Goal: Task Accomplishment & Management: Complete application form

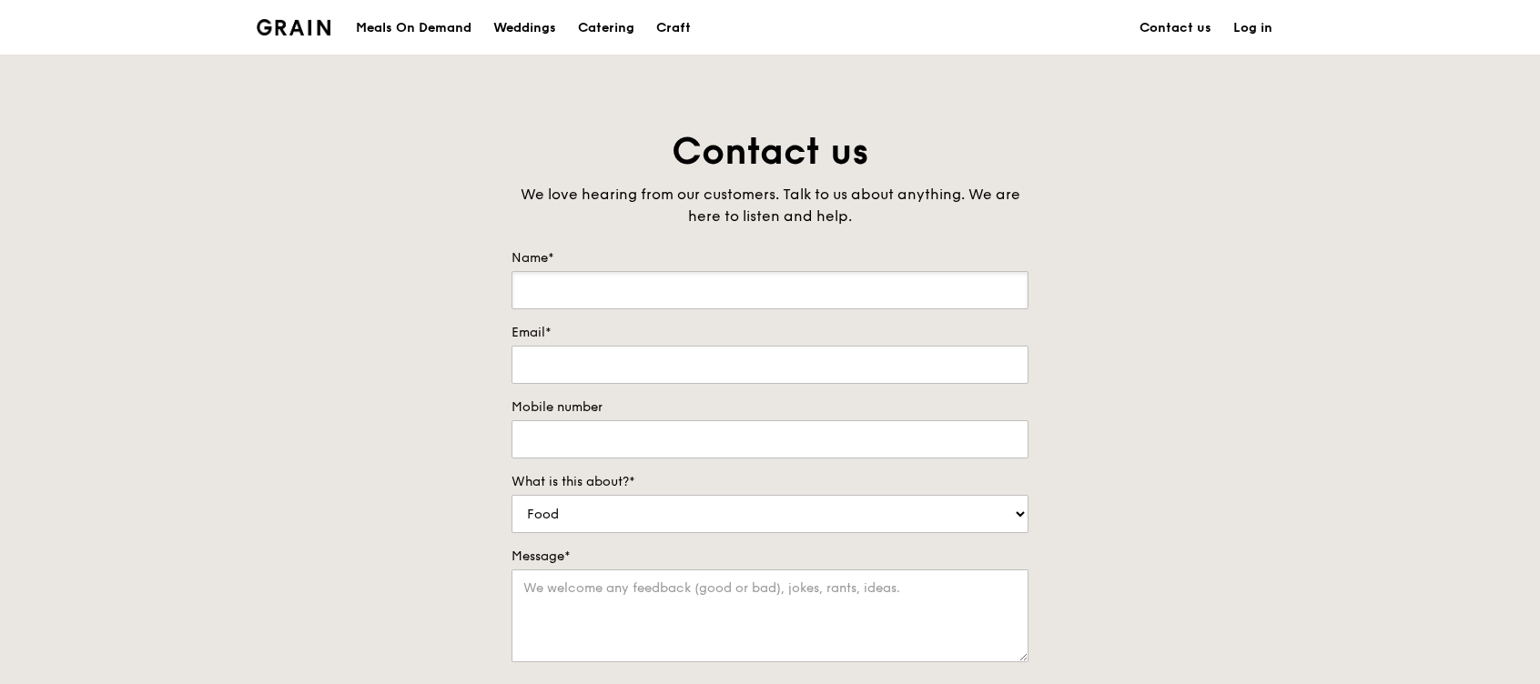
click at [739, 279] on input "Name*" at bounding box center [769, 290] width 517 height 38
drag, startPoint x: 1290, startPoint y: 358, endPoint x: 1307, endPoint y: 361, distance: 16.6
click at [1307, 361] on div "Contact us We love hearing from our customers. Talk to us about anything. We ar…" at bounding box center [770, 507] width 1540 height 761
click at [822, 306] on input "Name*" at bounding box center [769, 290] width 517 height 38
click at [603, 298] on form "Name* Email* Mobile number What is this about?* Food Service Billing/Payment Ca…" at bounding box center [769, 526] width 517 height 555
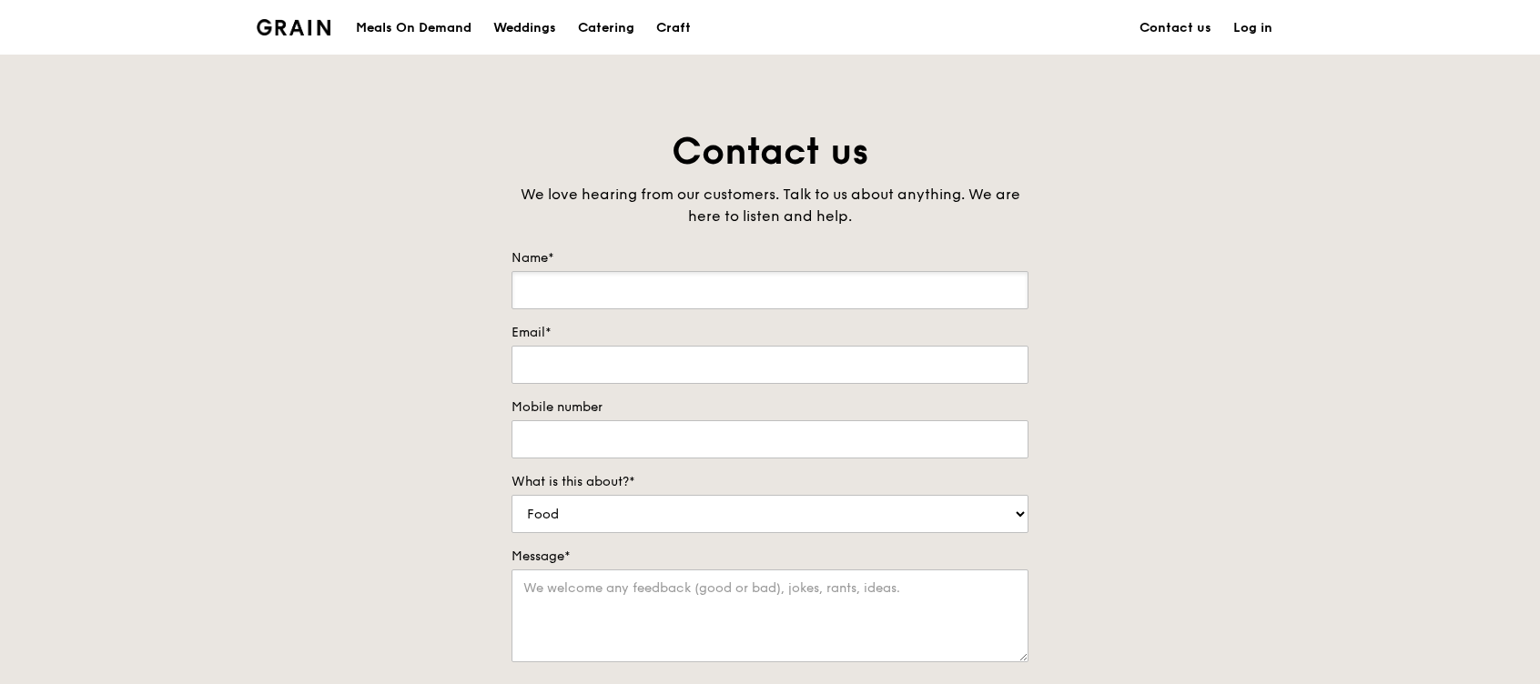
click at [603, 293] on input "Name*" at bounding box center [769, 290] width 517 height 38
type input "[PERSON_NAME]"
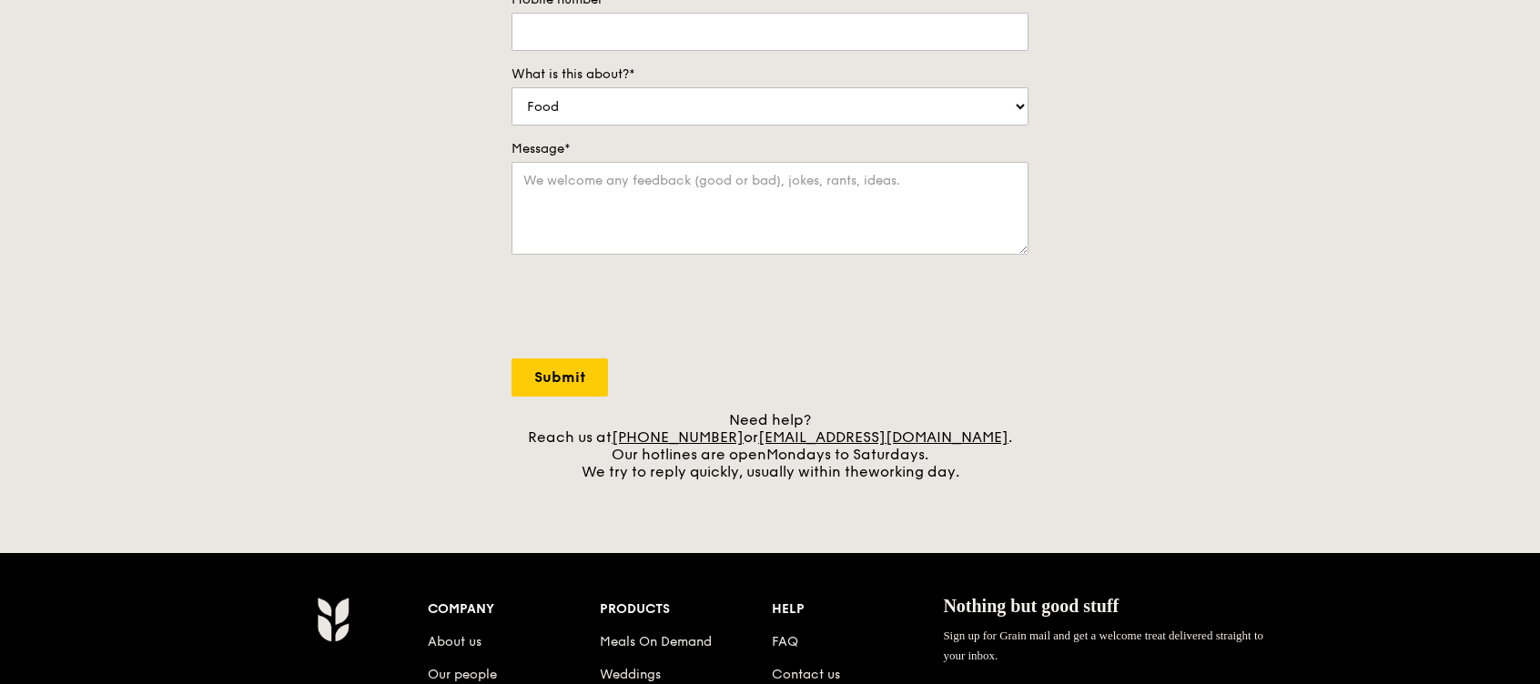
scroll to position [605, 0]
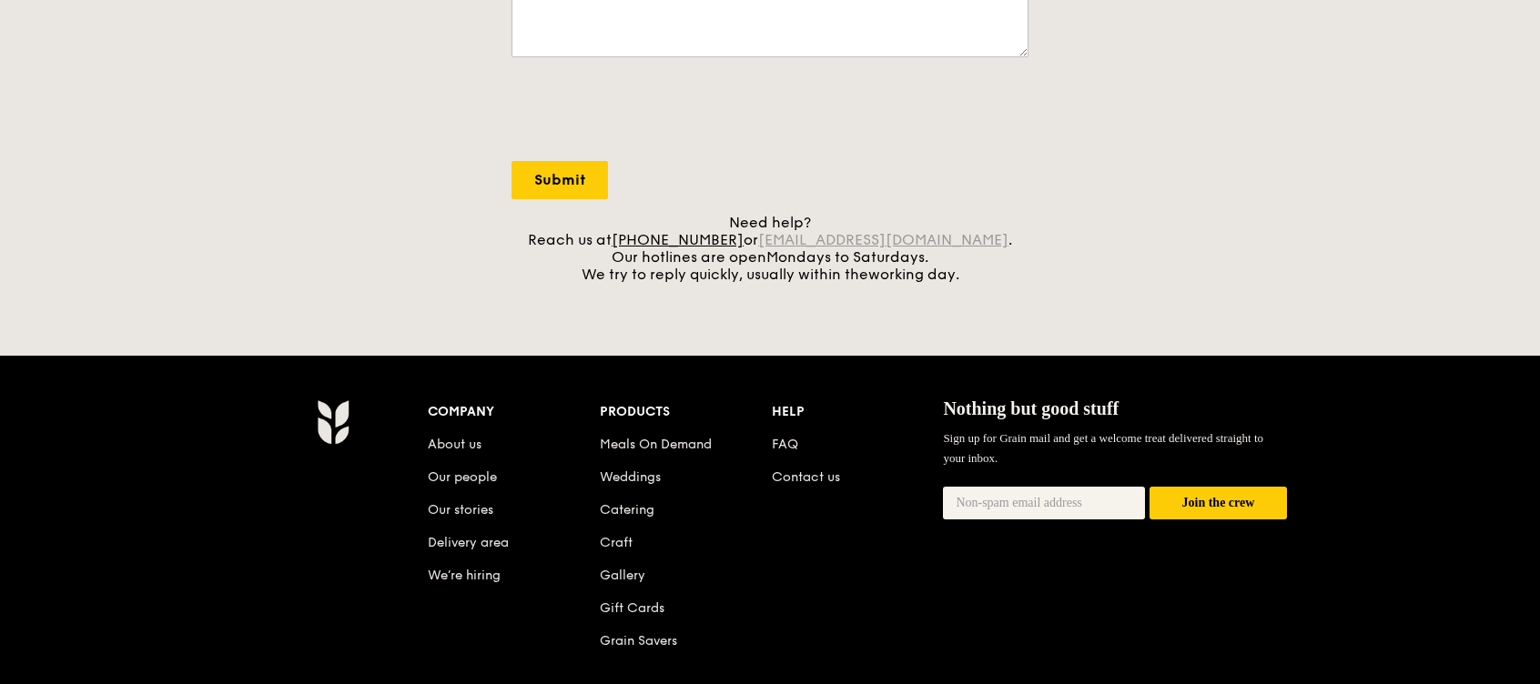
drag, startPoint x: 972, startPoint y: 238, endPoint x: 787, endPoint y: 246, distance: 184.8
click at [786, 246] on div "Need help? Reach us at [PHONE_NUMBER] or [EMAIL_ADDRESS][DOMAIN_NAME] . Our hot…" at bounding box center [769, 248] width 517 height 69
copy div "[EMAIL_ADDRESS][DOMAIN_NAME] ."
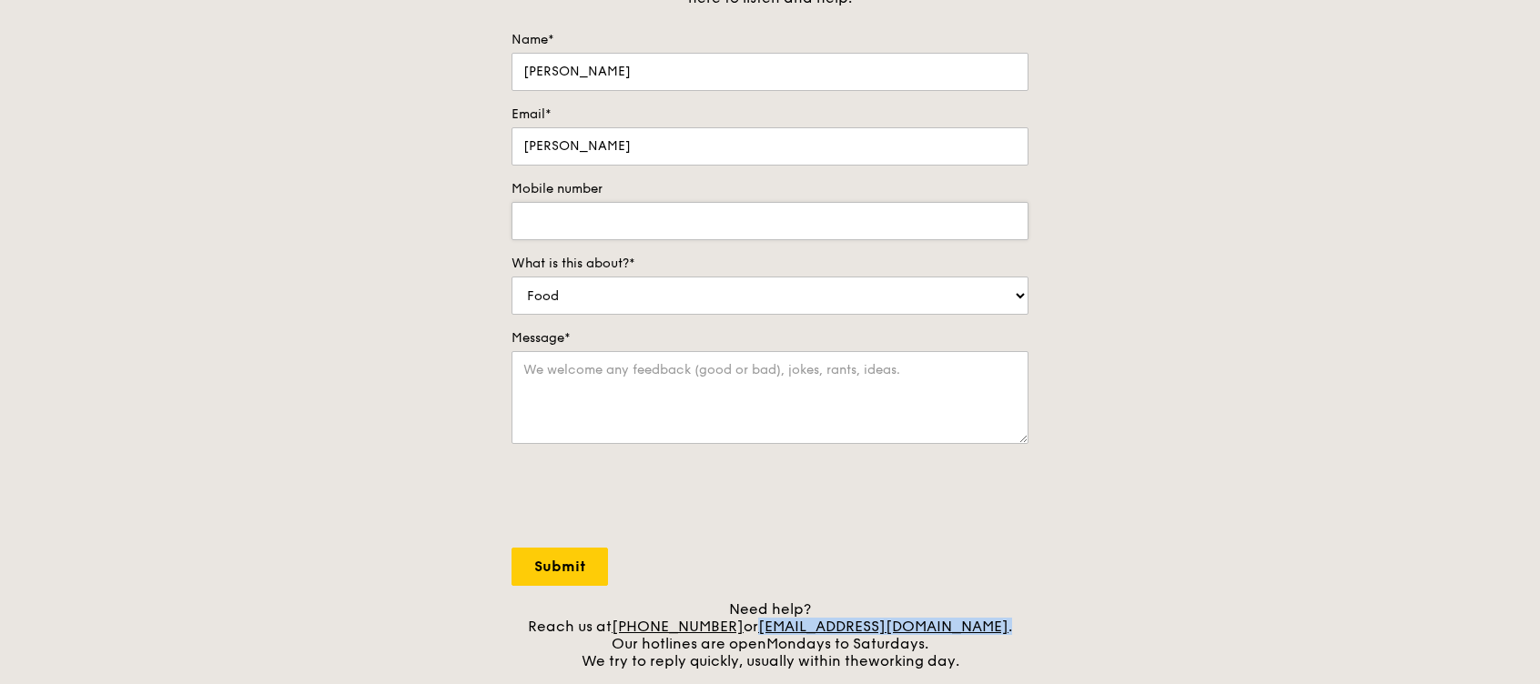
scroll to position [0, 0]
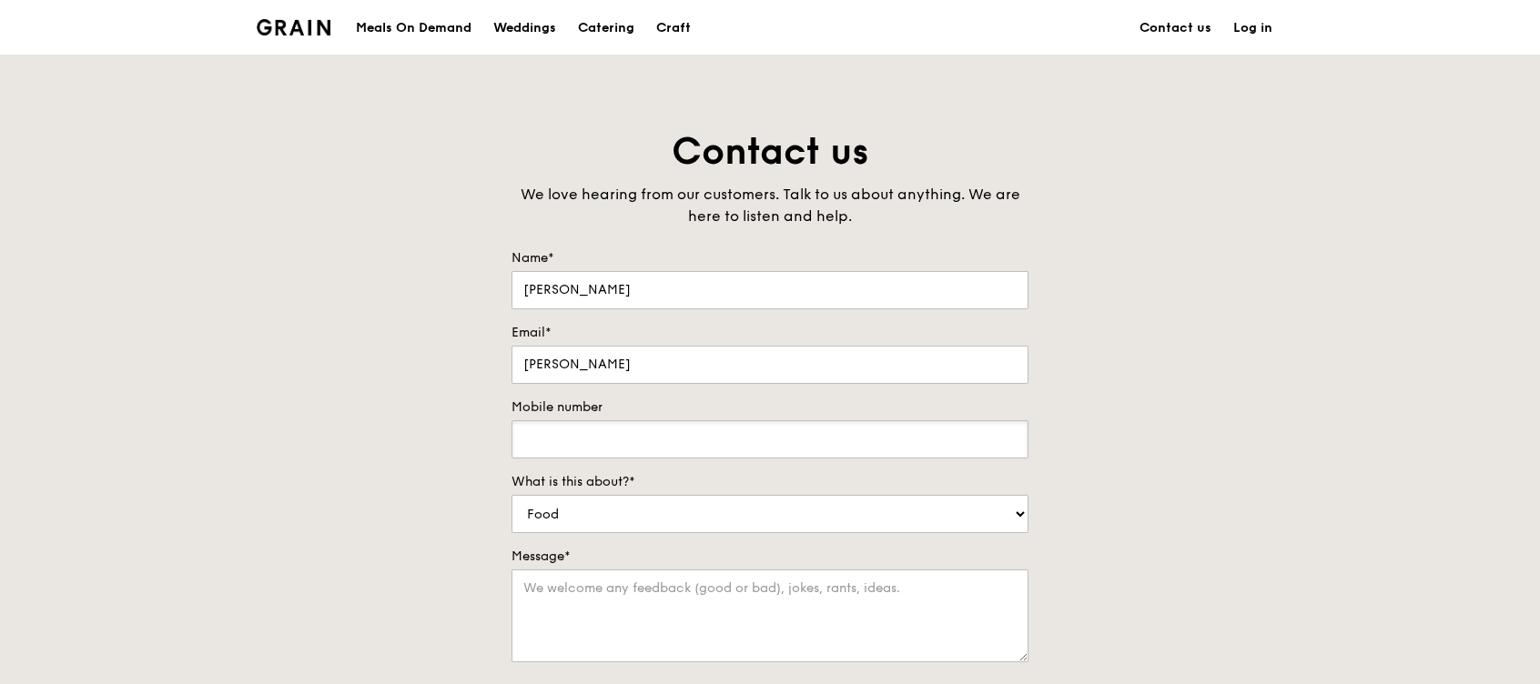
click at [619, 437] on input "Mobile number" at bounding box center [769, 439] width 517 height 38
click at [603, 353] on div "Email* [PERSON_NAME]" at bounding box center [769, 354] width 517 height 60
click at [606, 368] on input "[PERSON_NAME]" at bounding box center [769, 365] width 517 height 38
type input "[EMAIL_ADDRESS][DOMAIN_NAME]"
click at [673, 439] on input "Mobile number" at bounding box center [769, 439] width 517 height 38
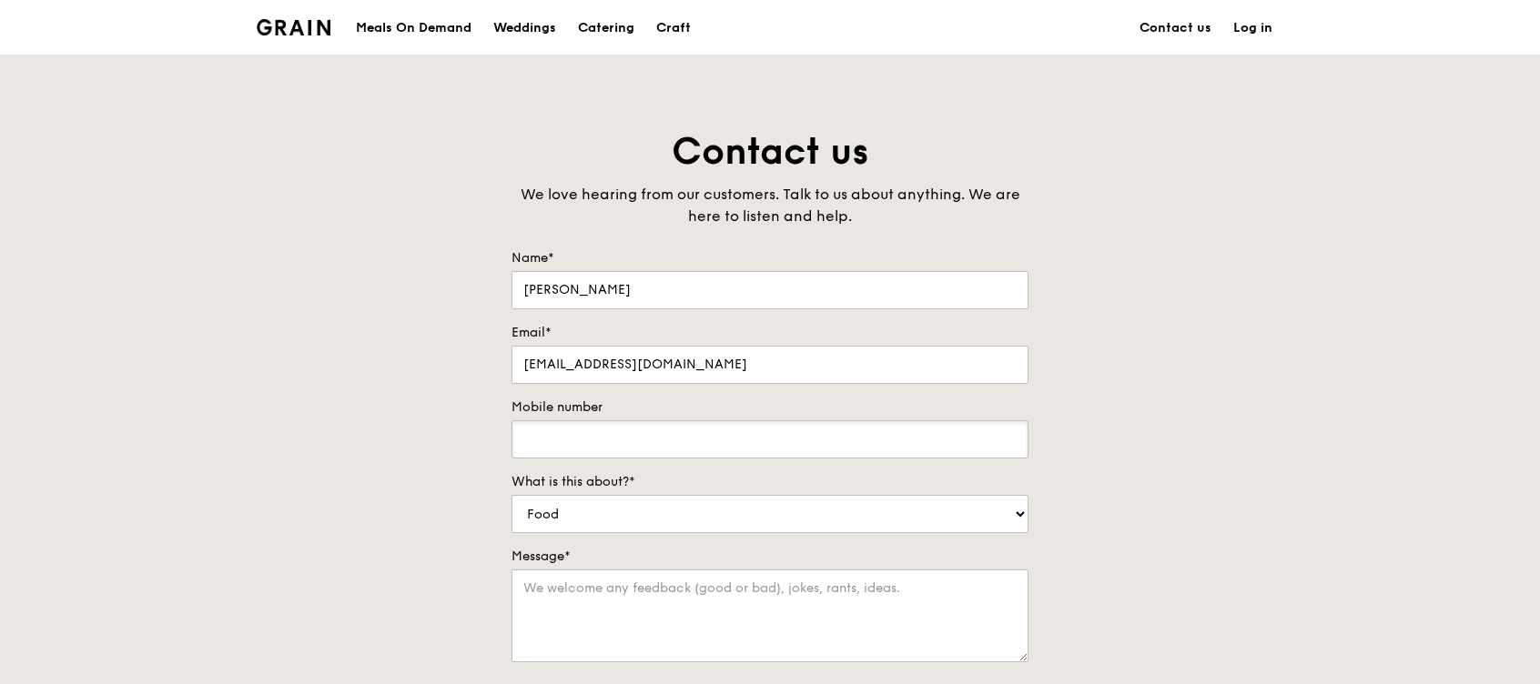
click at [719, 429] on input "Mobile number" at bounding box center [769, 439] width 517 height 38
type input "98620470"
click at [1166, 489] on div "Contact us We love hearing from our customers. Talk to us about anything. We ar…" at bounding box center [770, 507] width 1540 height 761
select select "Catering"
click at [1194, 546] on div "Contact us We love hearing from our customers. Talk to us about anything. We ar…" at bounding box center [770, 507] width 1540 height 761
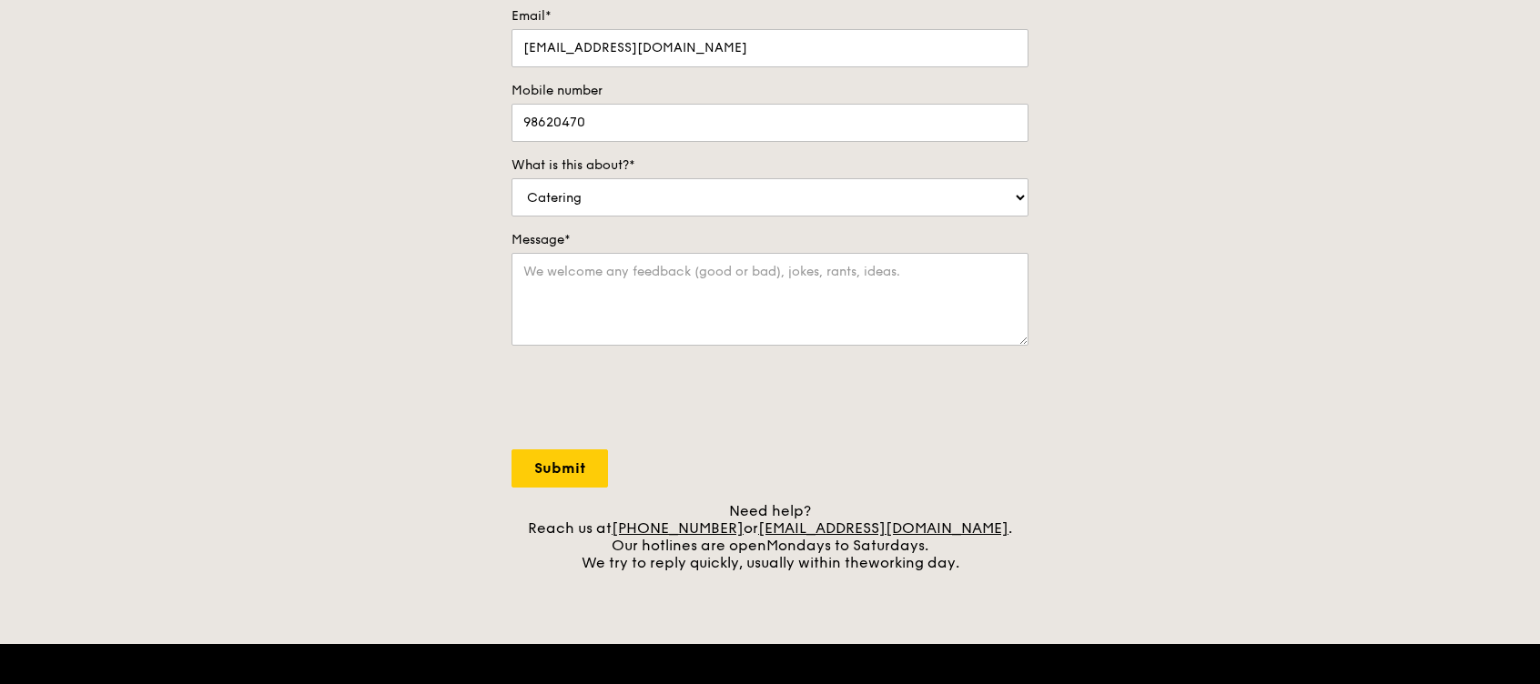
scroll to position [363, 0]
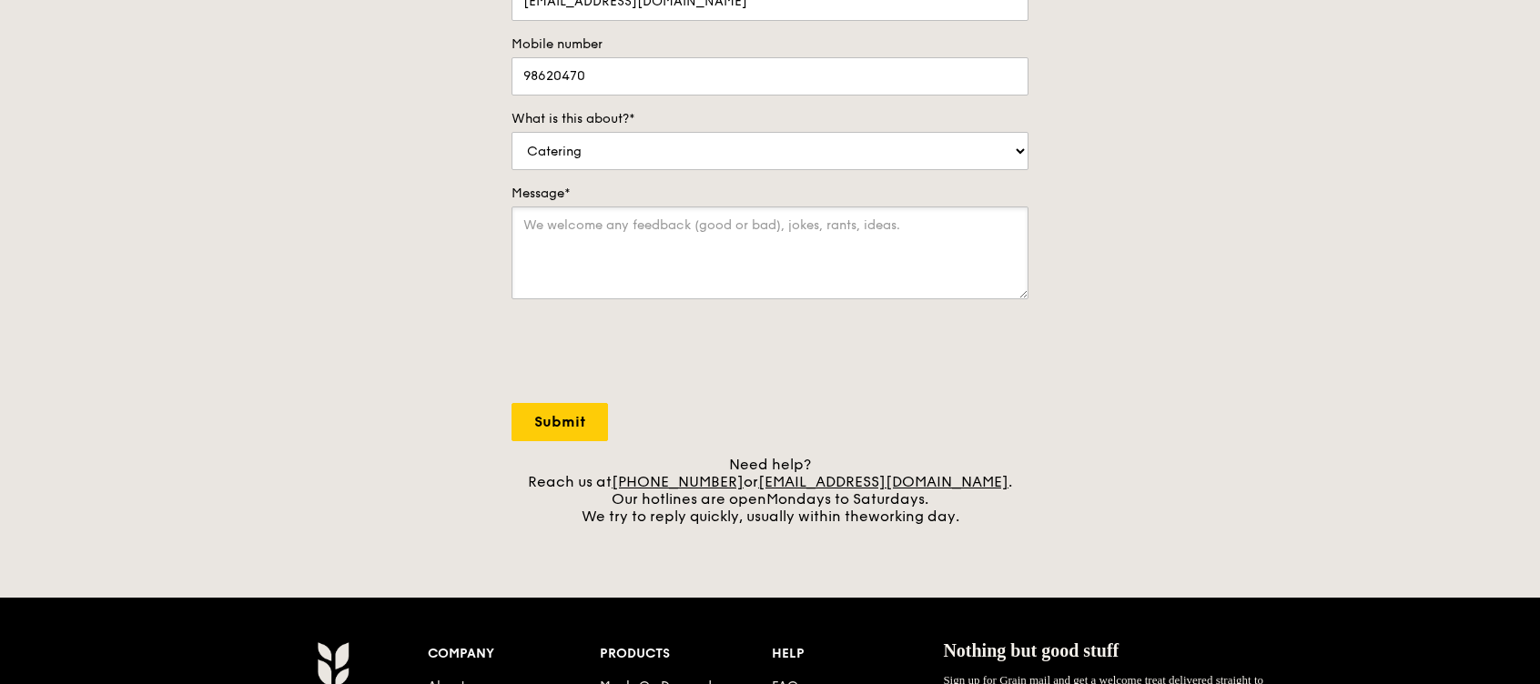
click at [730, 257] on textarea "Message*" at bounding box center [769, 253] width 517 height 93
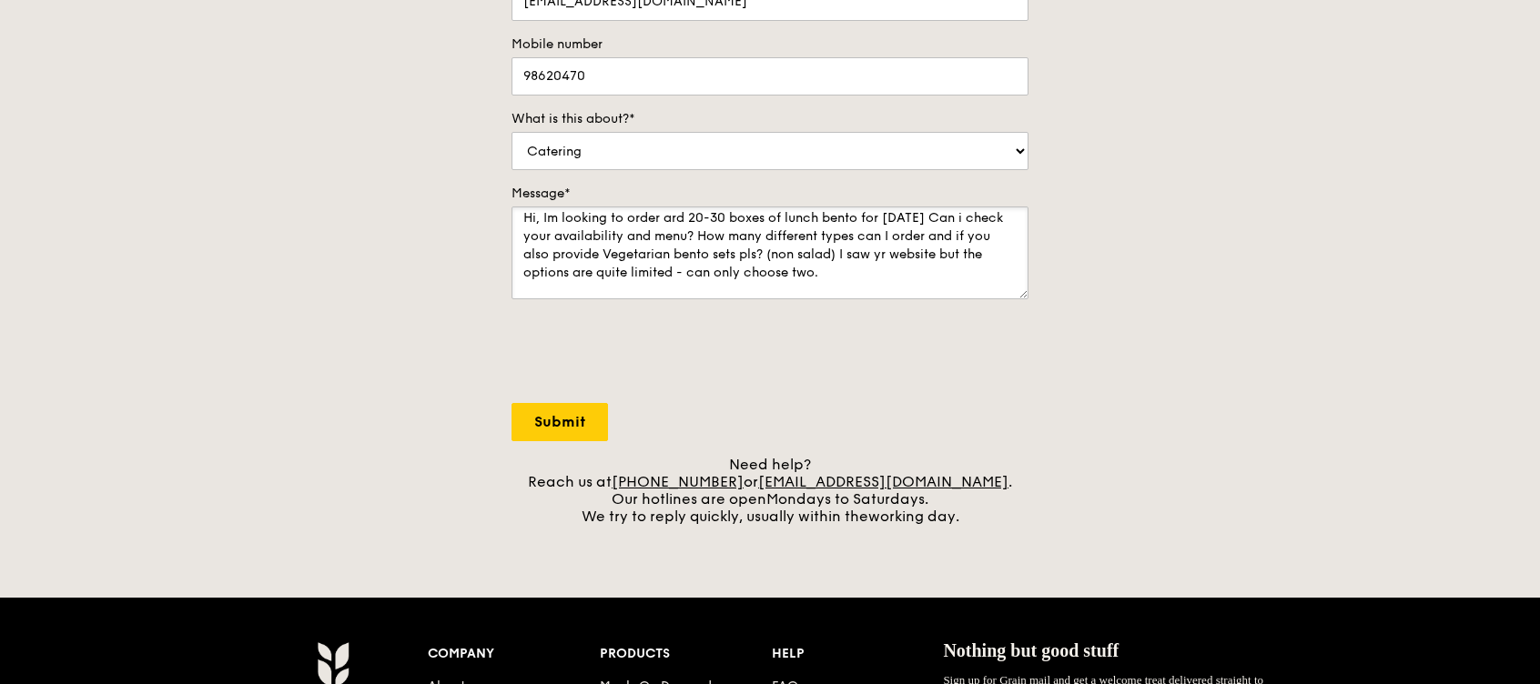
scroll to position [25, 0]
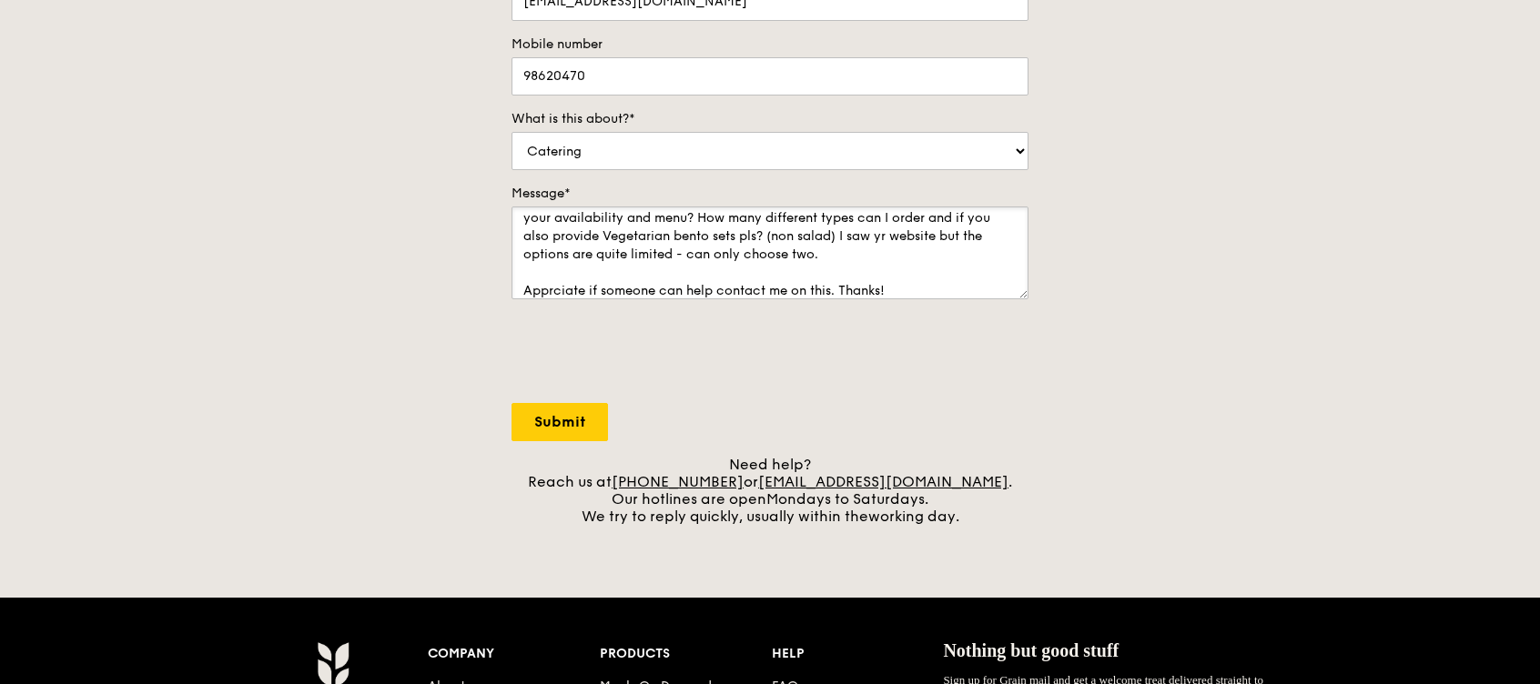
type textarea "Hi, Im looking to order ard 20-30 boxes of lunch bento for [DATE] Can i check y…"
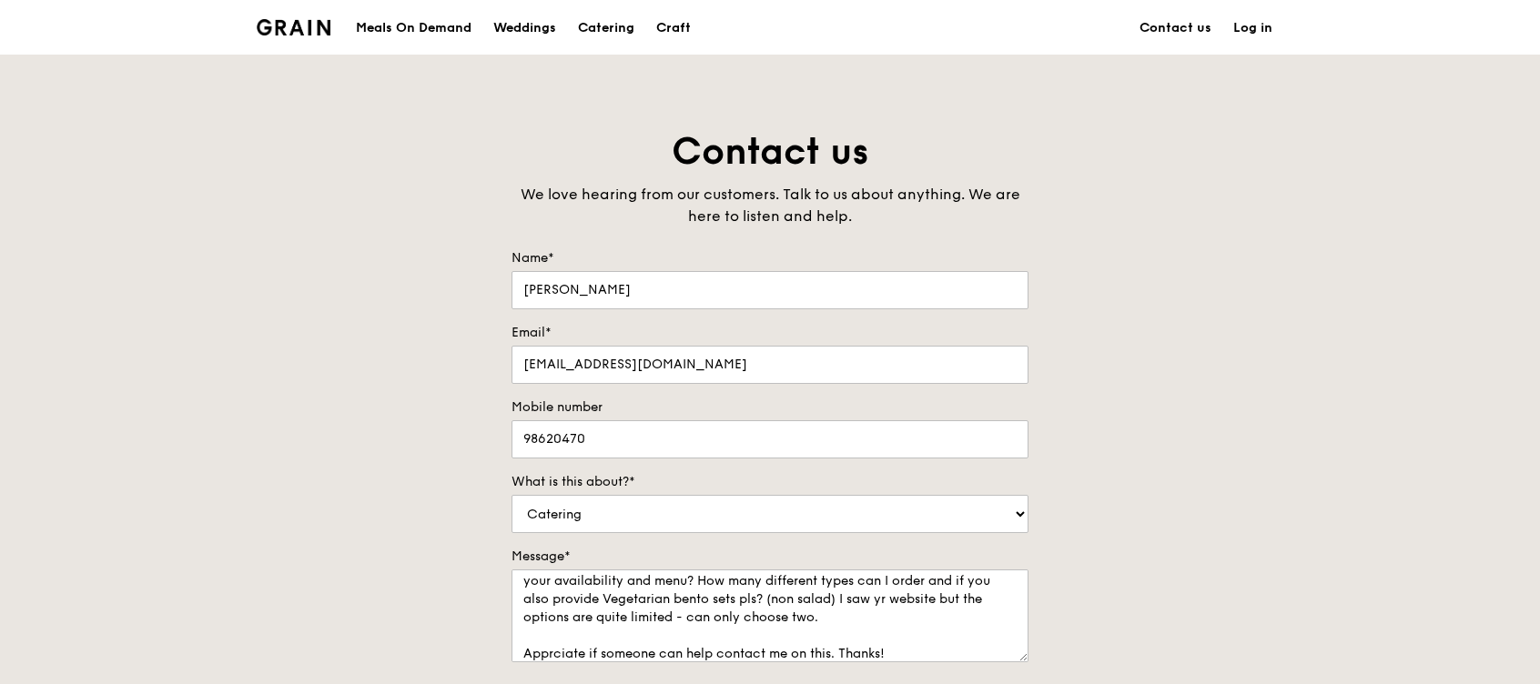
scroll to position [605, 0]
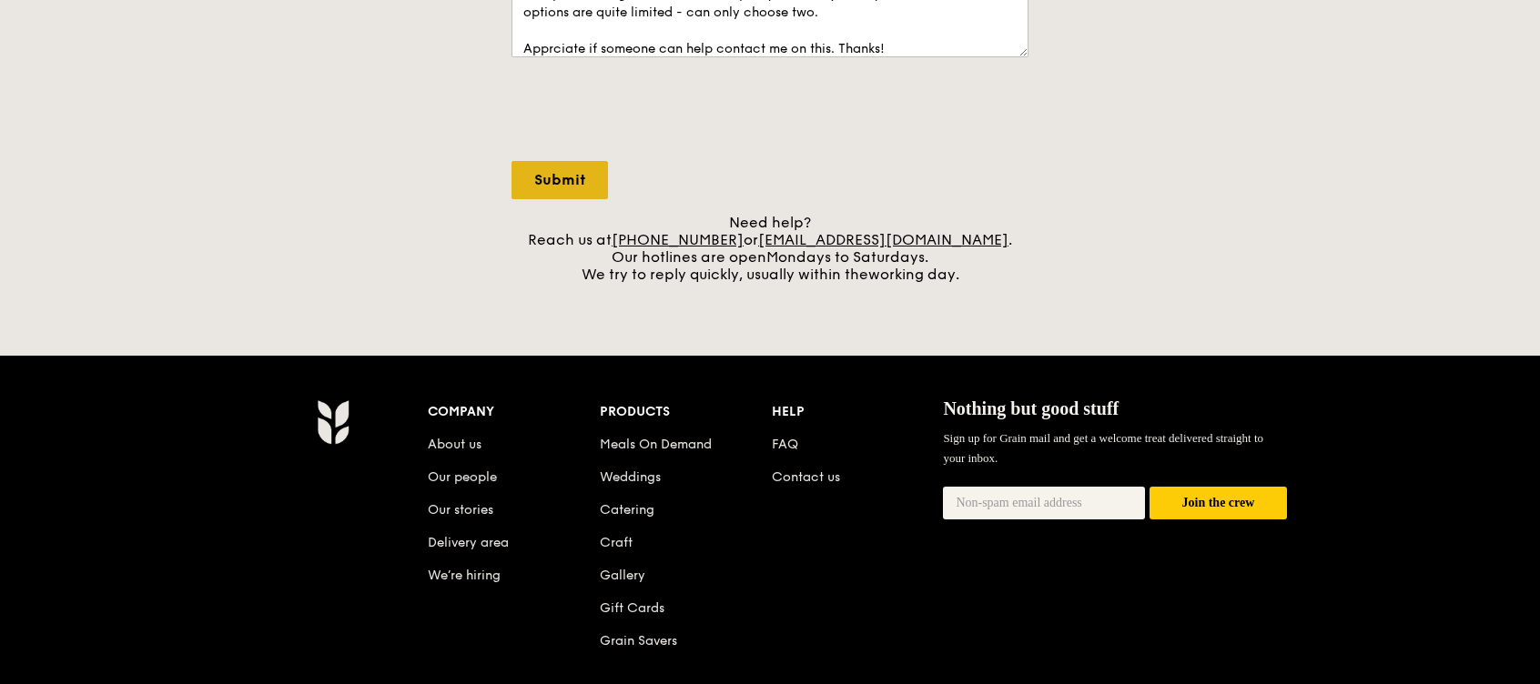
click at [566, 168] on input "Submit" at bounding box center [559, 180] width 96 height 38
select select "Food"
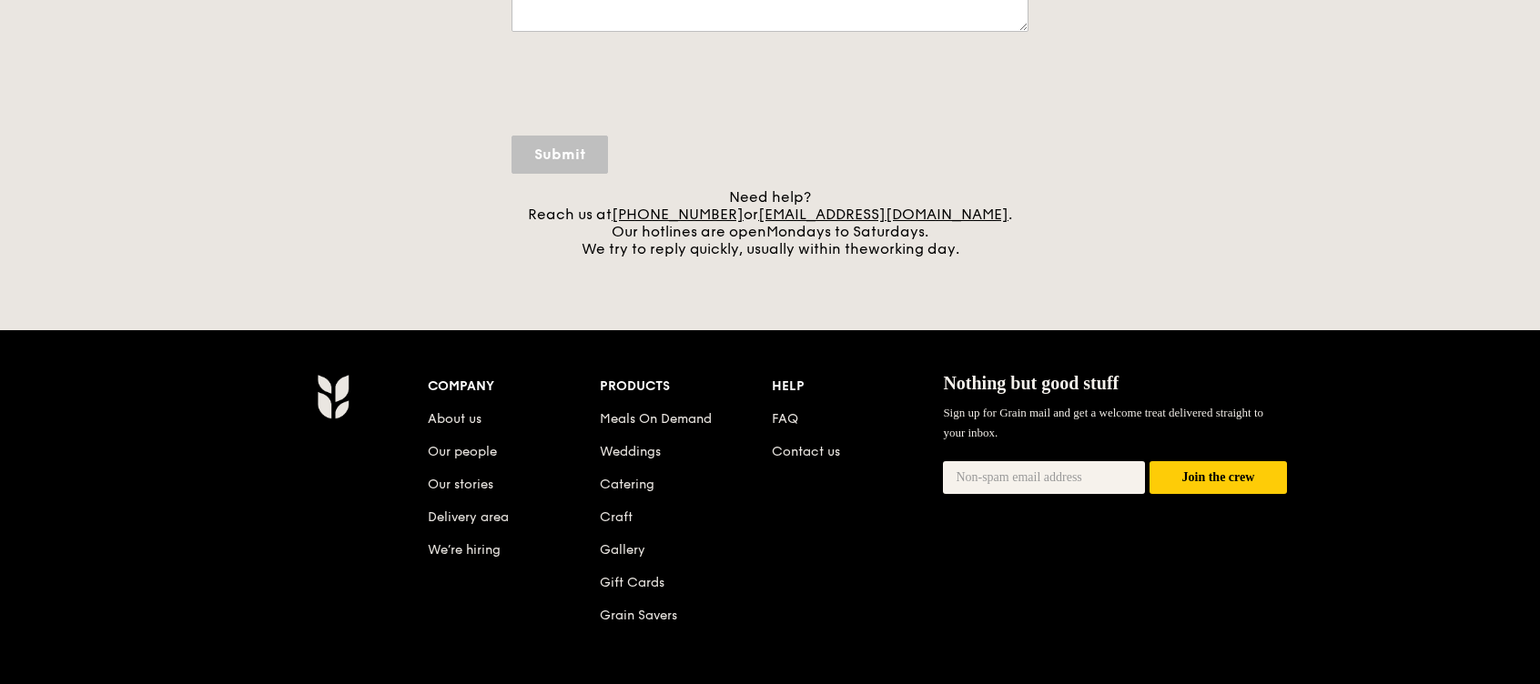
scroll to position [0, 0]
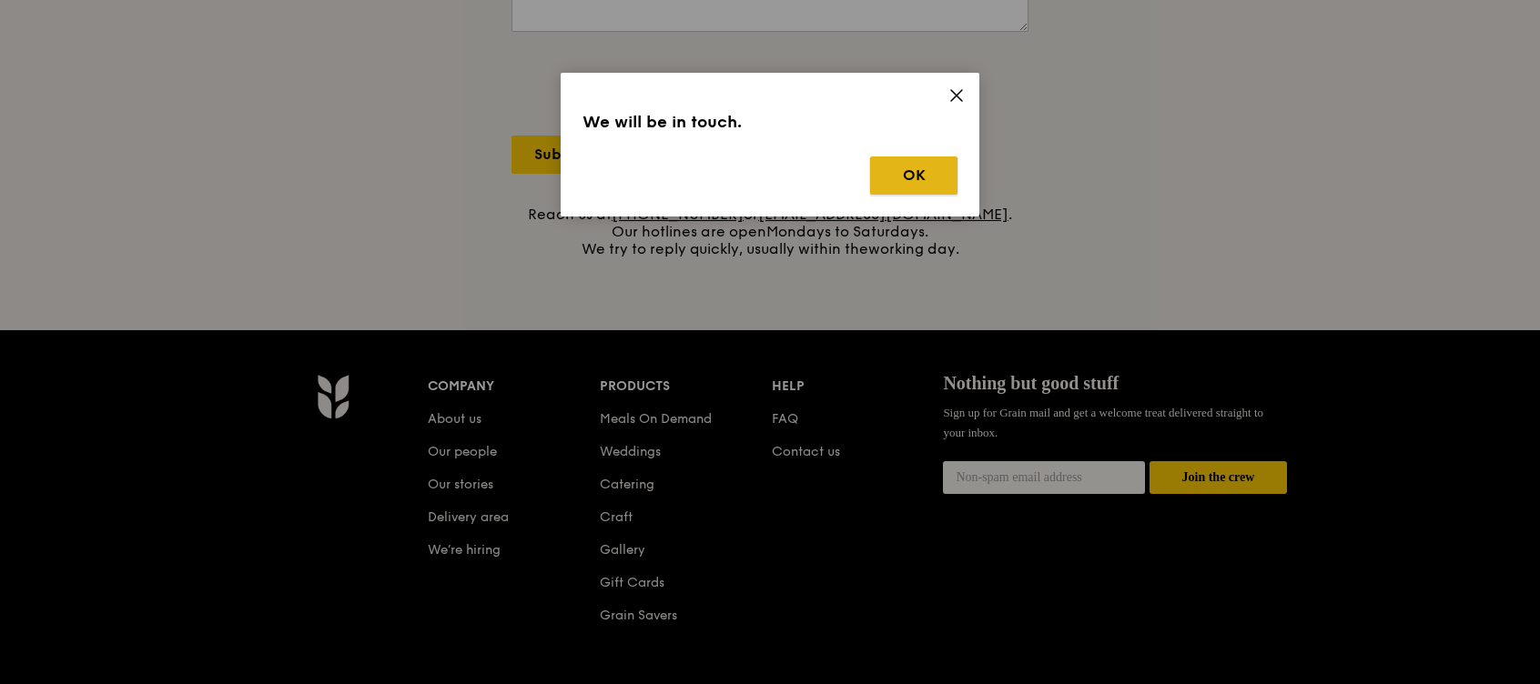
click at [876, 189] on button "OK" at bounding box center [913, 175] width 87 height 38
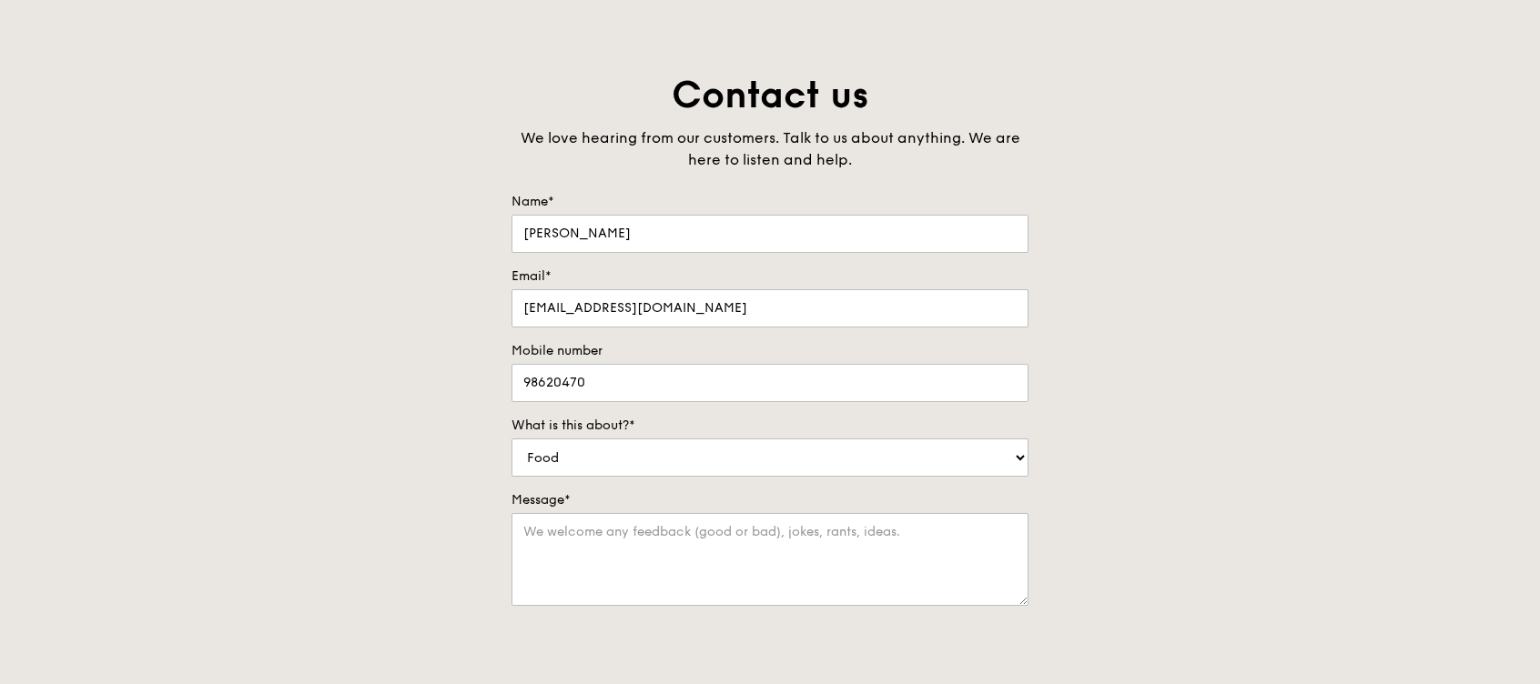
scroll to position [24, 0]
